Goal: Find specific page/section: Find specific page/section

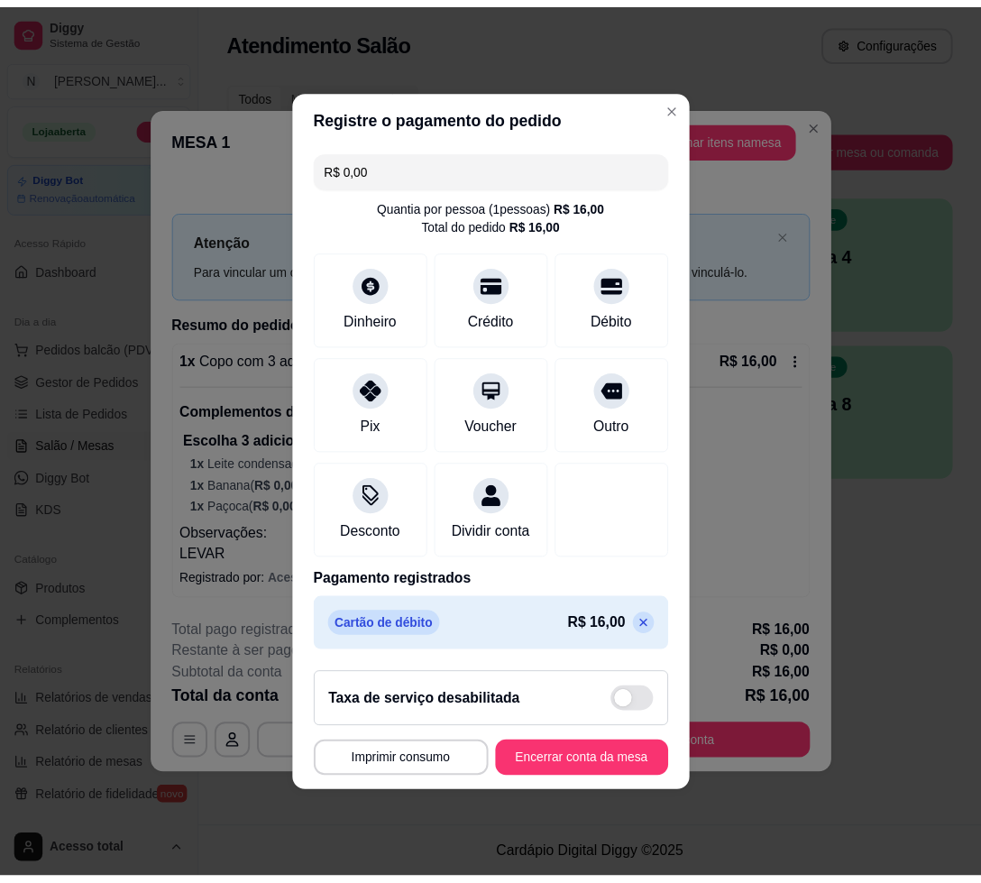
scroll to position [225, 0]
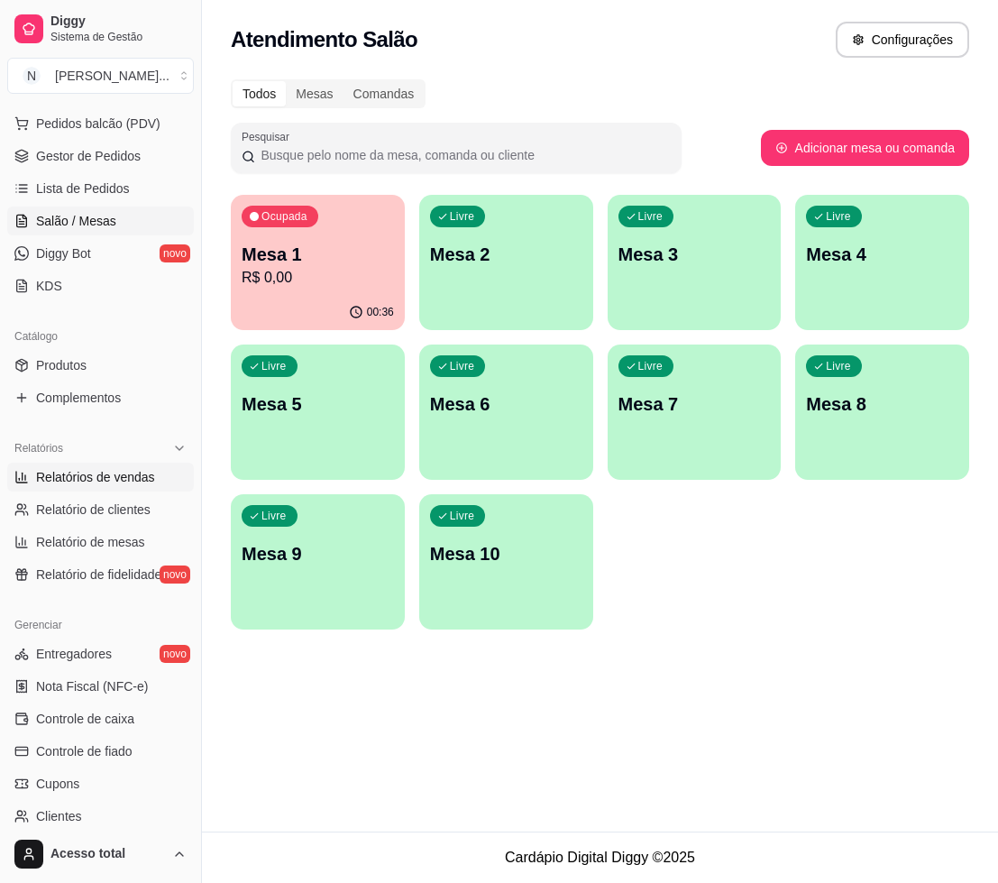
click at [123, 473] on span "Relatórios de vendas" at bounding box center [95, 477] width 119 height 18
select select "ALL"
select select "0"
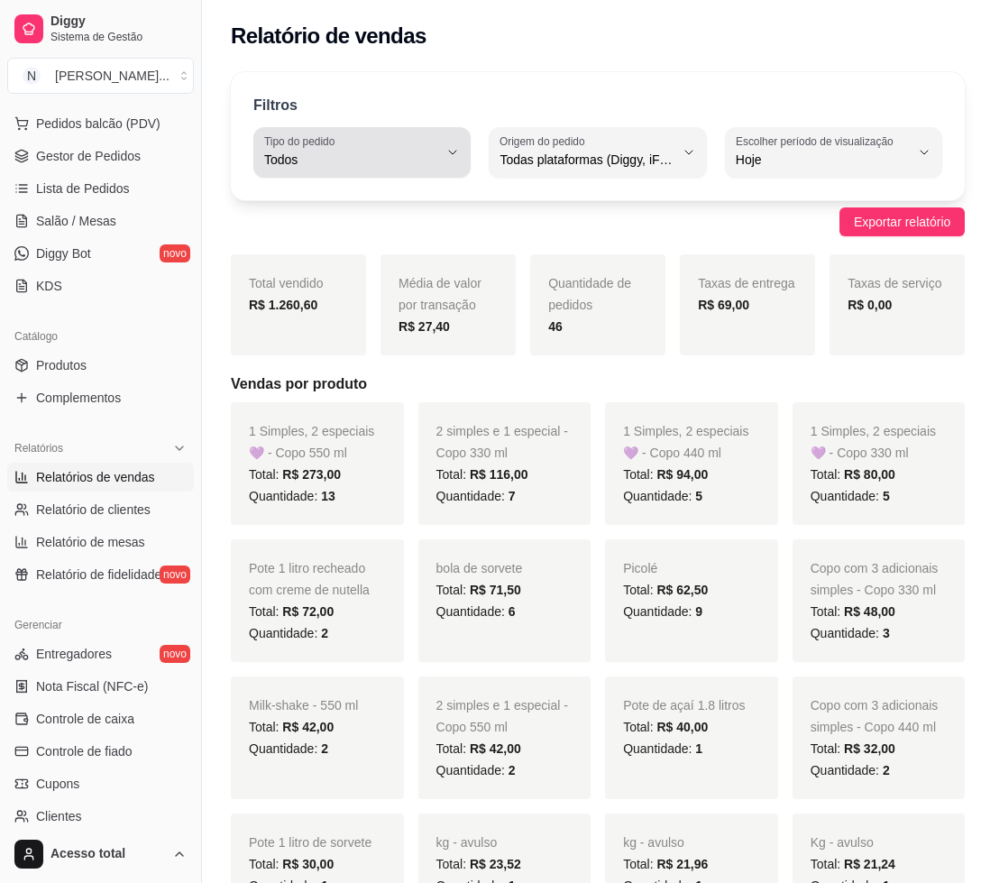
click at [385, 148] on div "Todos" at bounding box center [351, 152] width 174 height 36
click at [365, 241] on span "Entrega" at bounding box center [351, 232] width 160 height 17
type input "DELIVERY"
select select "DELIVERY"
